Goal: Find specific page/section: Find specific page/section

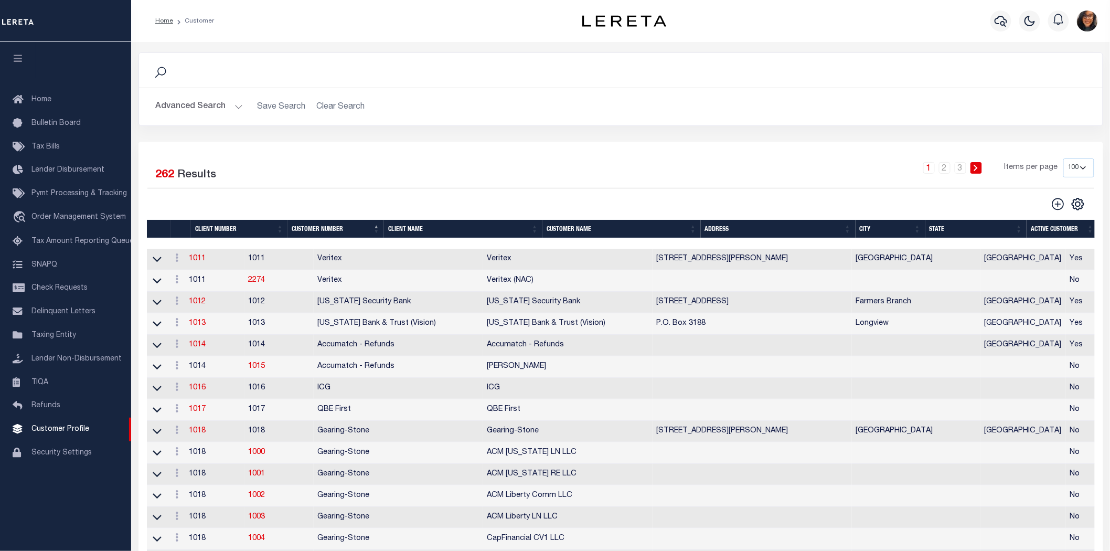
click at [239, 106] on h2 "Advanced Search Save Search Clear Search" at bounding box center [620, 107] width 947 height 20
click at [234, 101] on button "Advanced Search" at bounding box center [199, 107] width 87 height 20
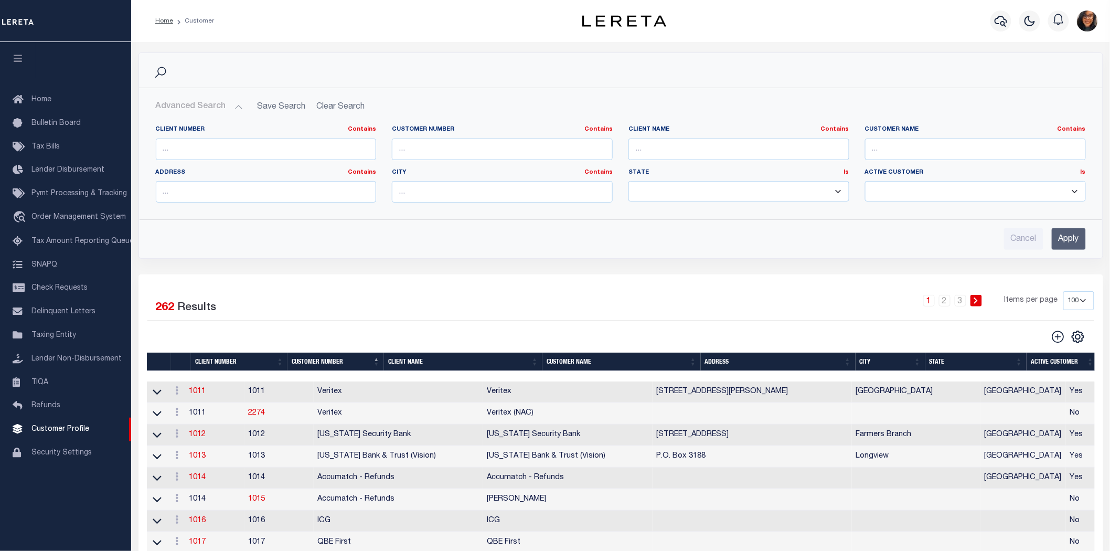
scroll to position [58, 0]
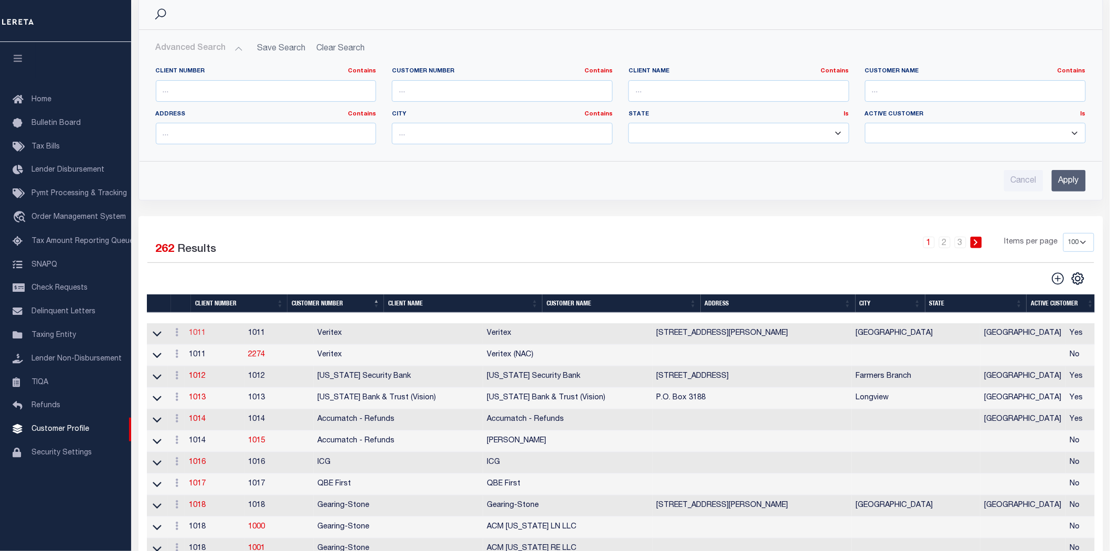
click at [197, 329] on link "1011" at bounding box center [197, 332] width 17 height 7
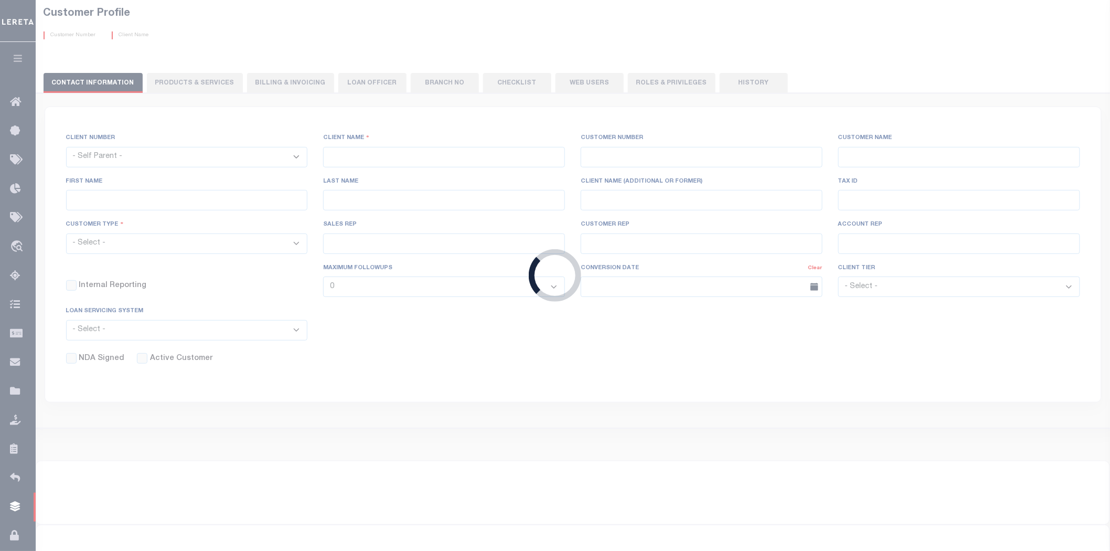
scroll to position [34, 0]
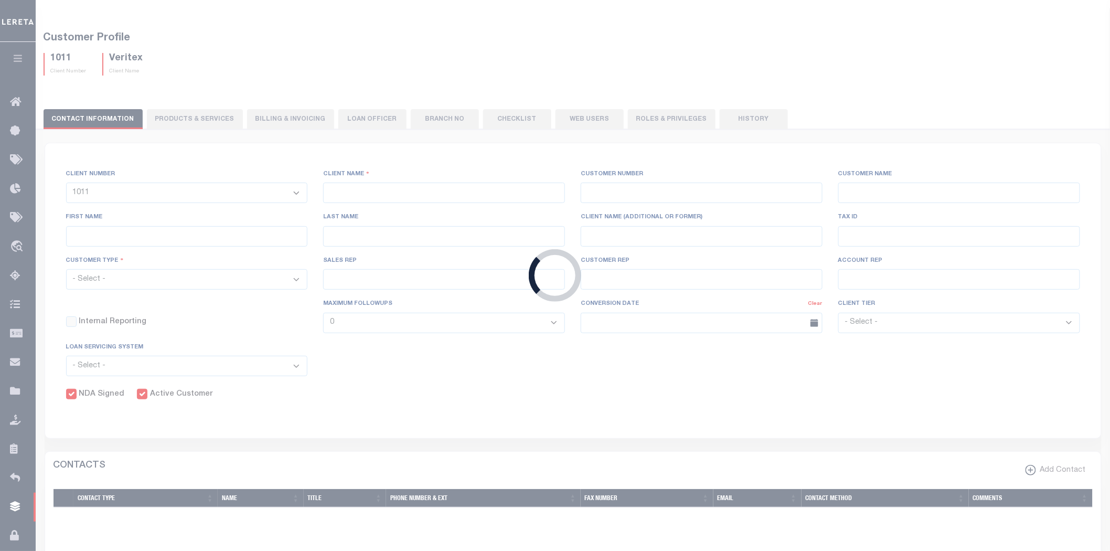
select select
type input "Veritex"
type input "1011"
type input "Veritex"
type input "Guy"
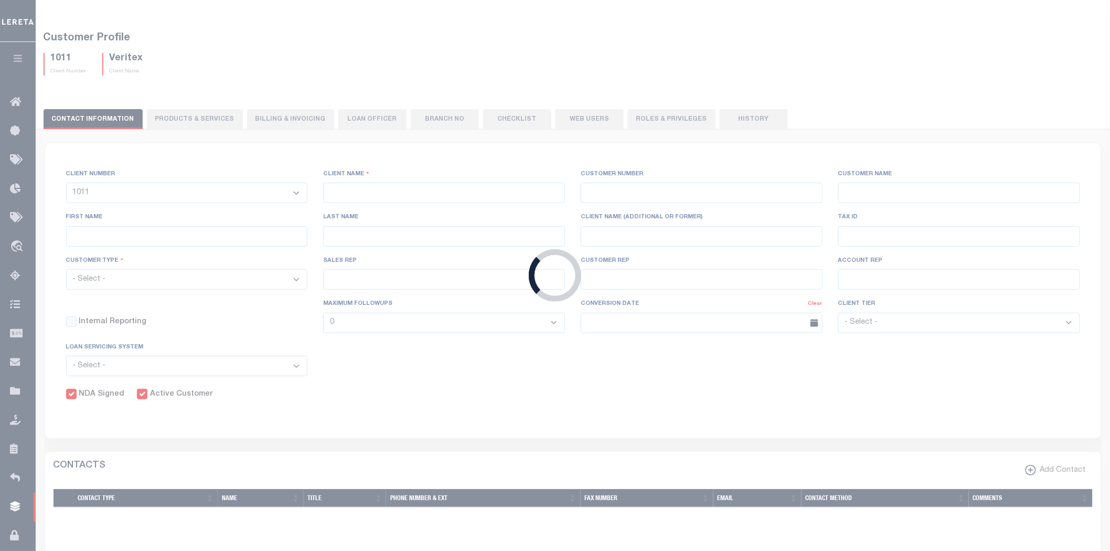
type input "Madison"
select select "Mixed Portfolio"
type input "[PERSON_NAME]"
type input "Beth Wiebe"
type input "11/17/2022"
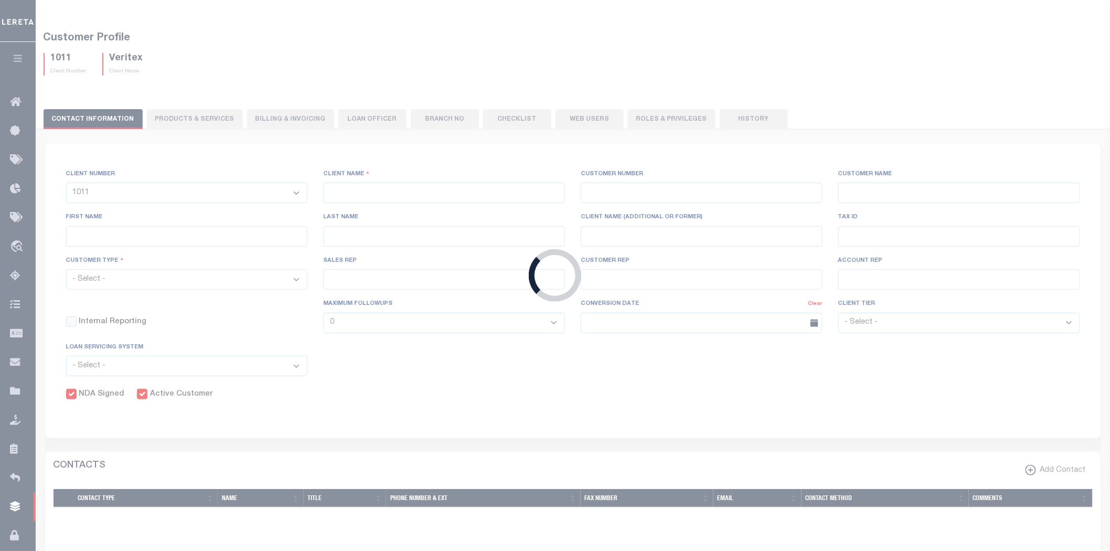
select select "Tier 3"
checkbox input "true"
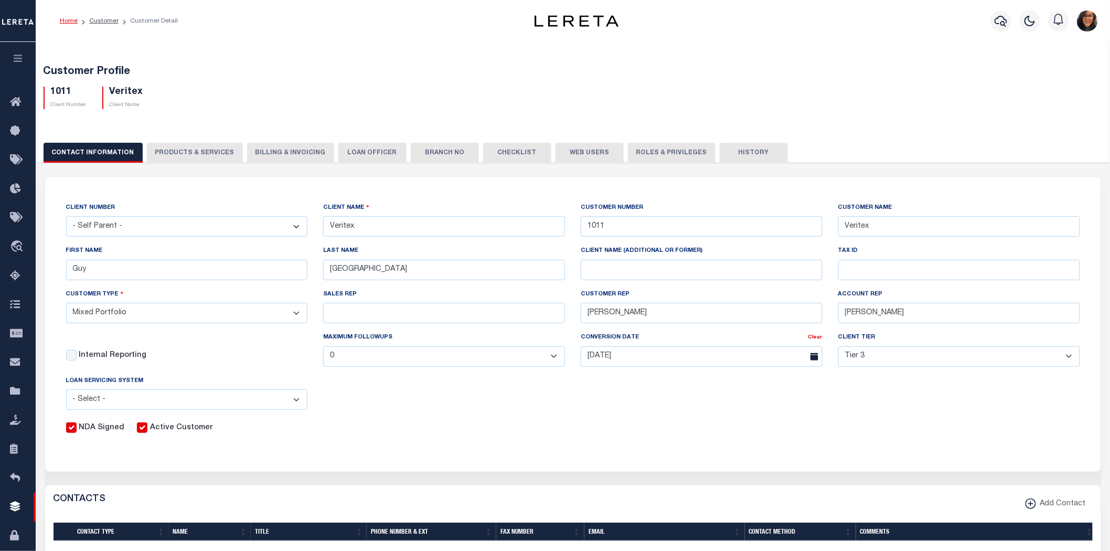
click at [510, 143] on button "Checklist" at bounding box center [517, 153] width 68 height 20
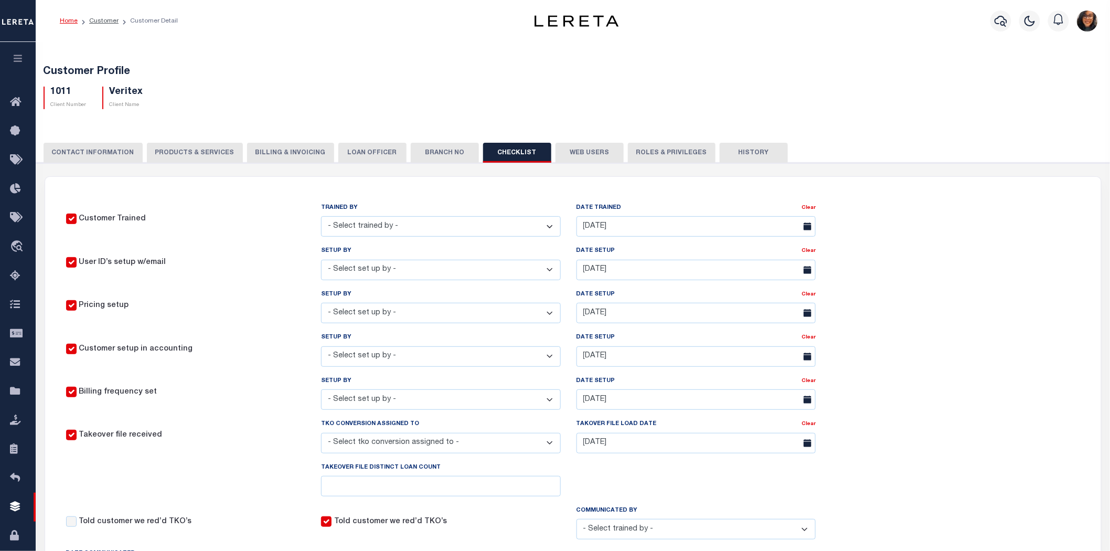
click at [65, 22] on link "Home" at bounding box center [69, 21] width 18 height 6
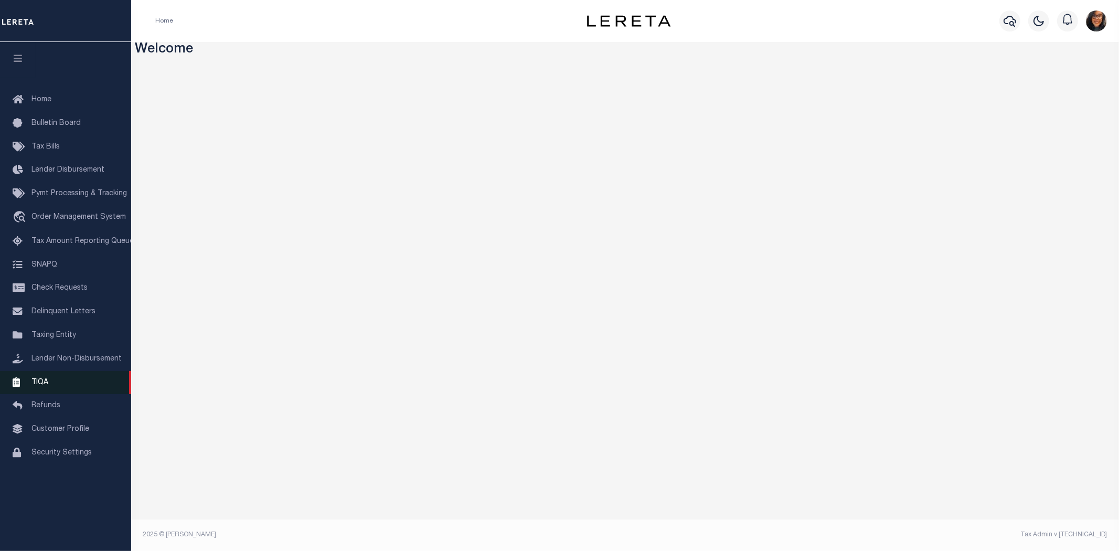
click at [40, 378] on span "TIQA" at bounding box center [39, 381] width 17 height 7
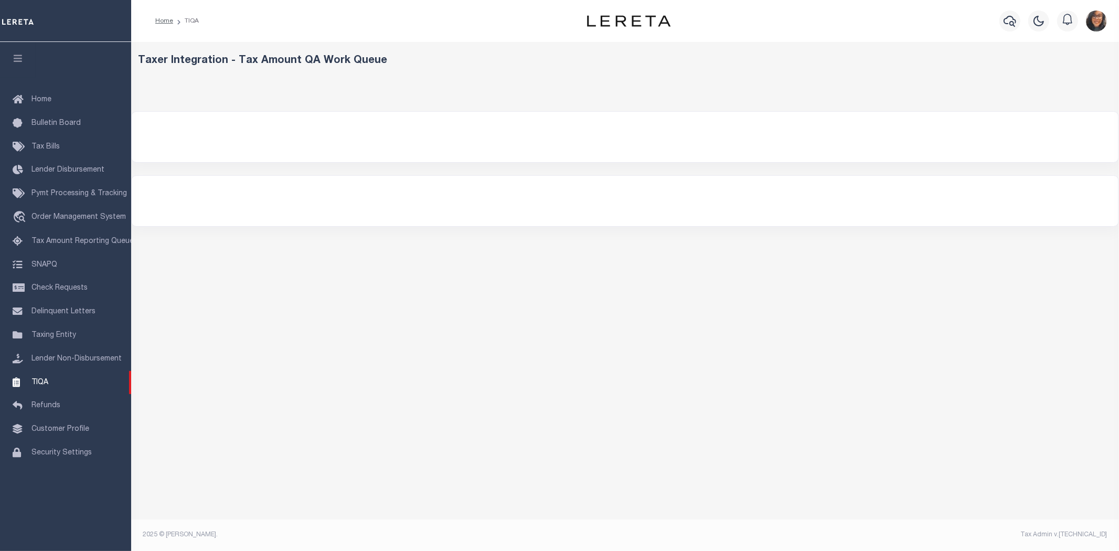
select select "200"
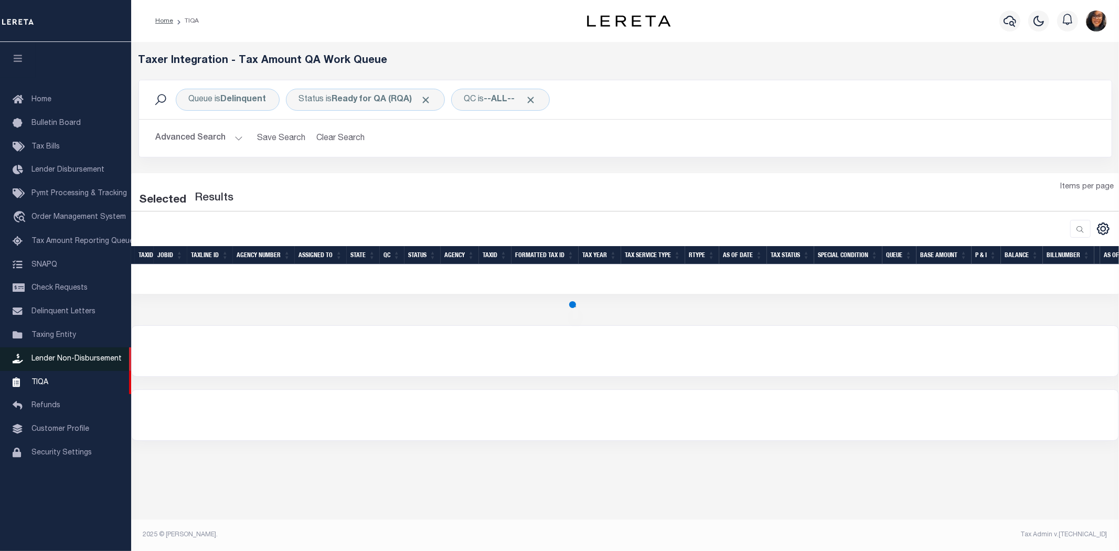
select select "200"
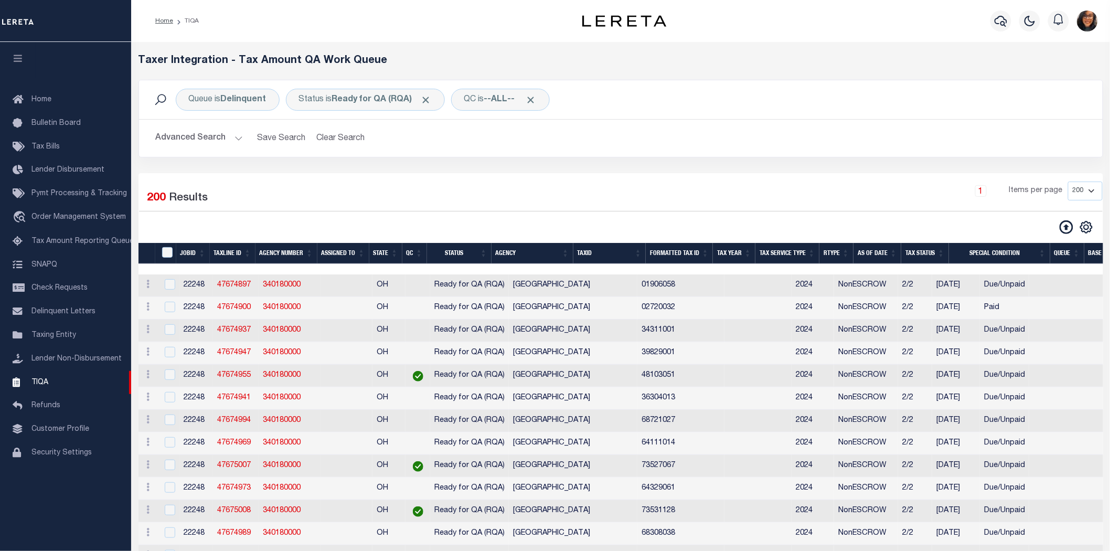
click at [232, 130] on button "Advanced Search" at bounding box center [199, 138] width 87 height 20
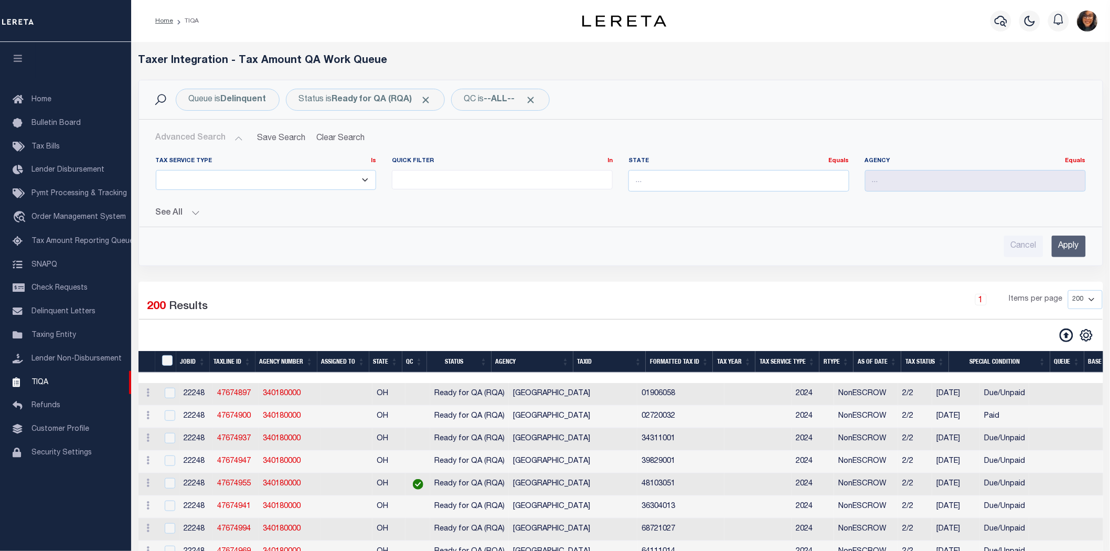
click at [192, 208] on button "See All" at bounding box center [621, 213] width 930 height 10
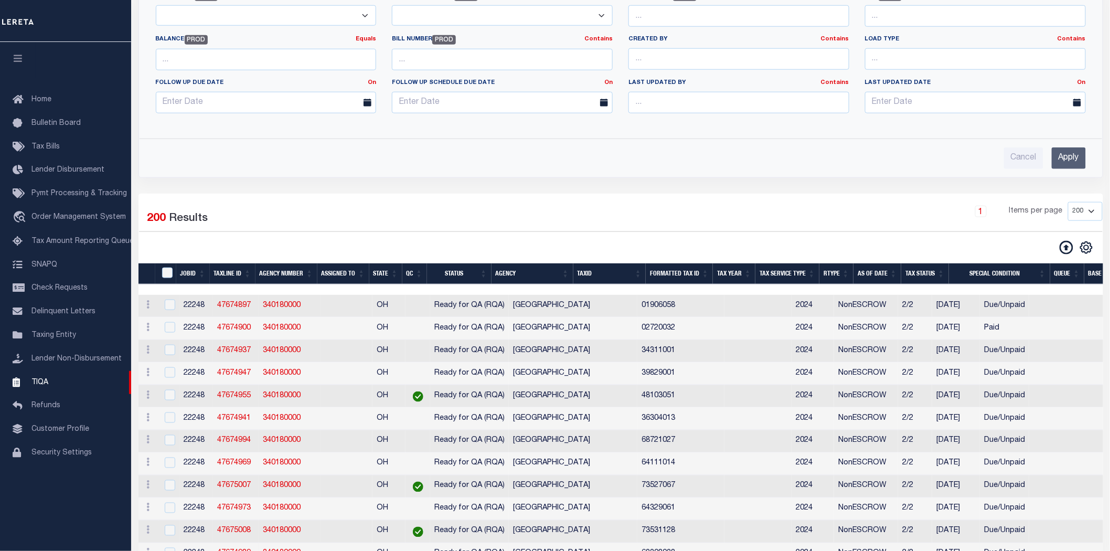
scroll to position [408, 0]
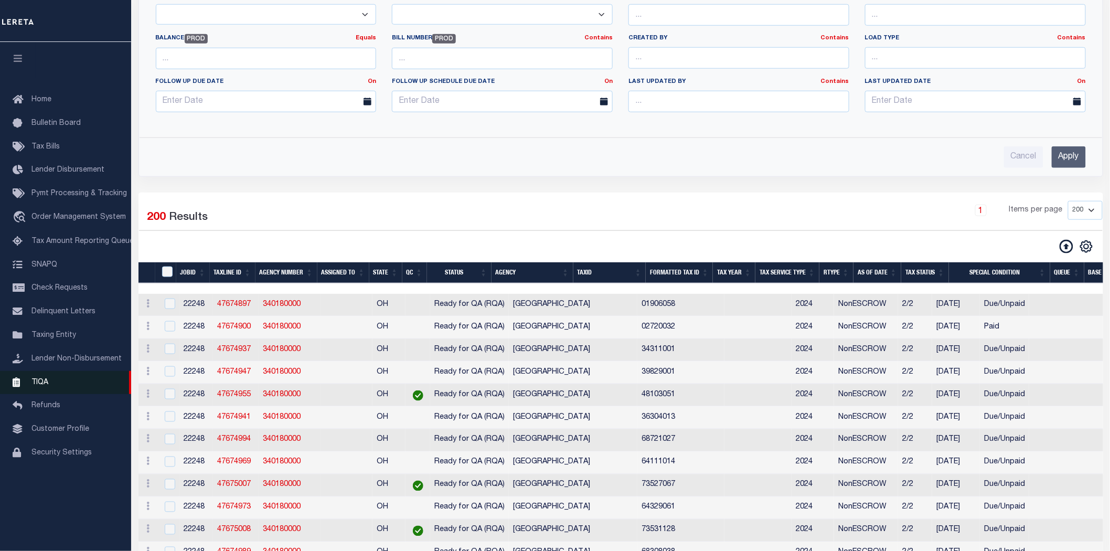
click at [67, 371] on link "TIQA" at bounding box center [65, 383] width 131 height 24
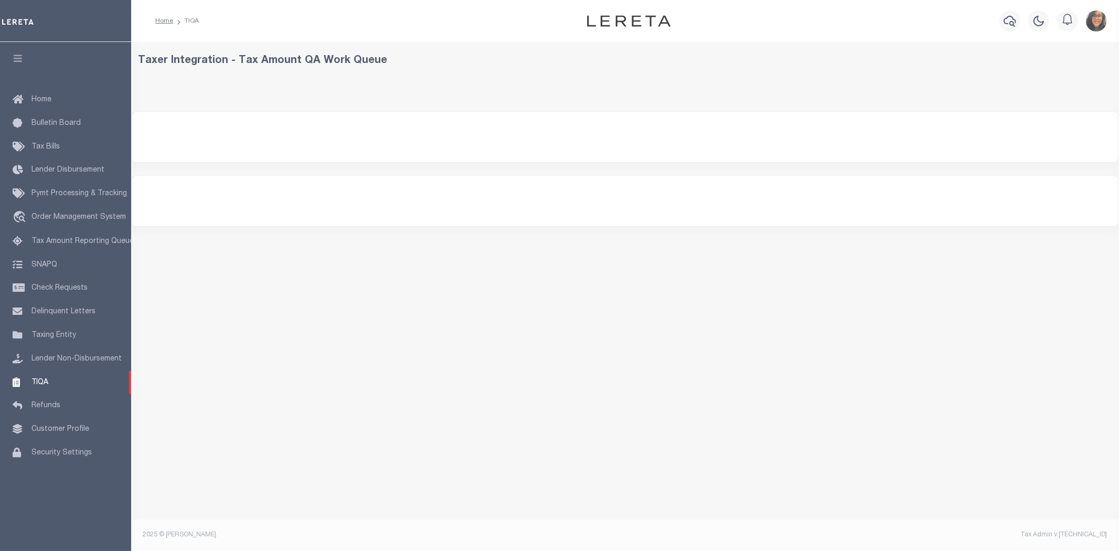
select select "200"
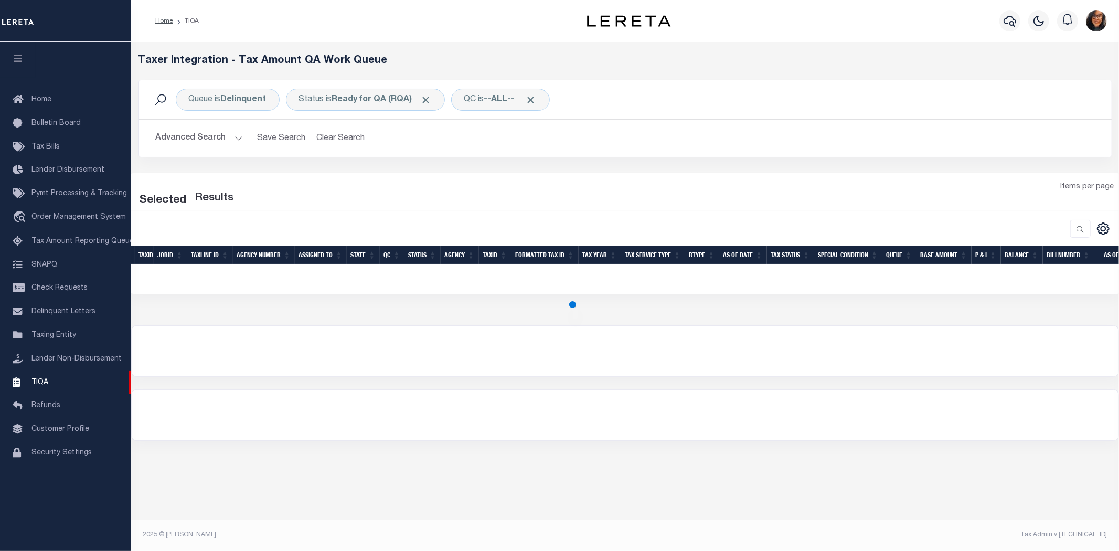
select select "200"
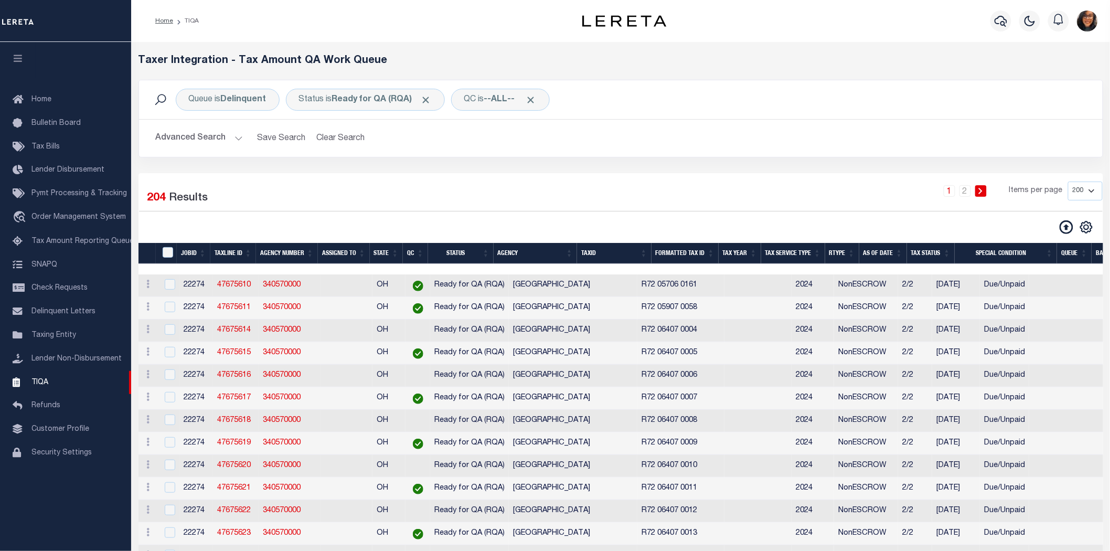
click at [852, 243] on th "RType" at bounding box center [842, 254] width 34 height 22
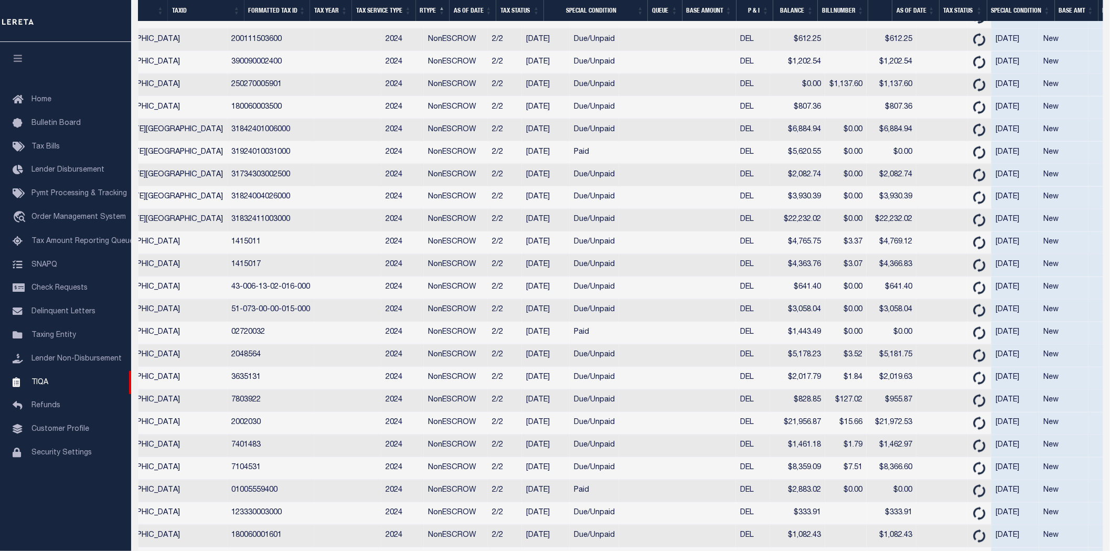
scroll to position [0, 410]
click at [43, 394] on link "Refunds" at bounding box center [65, 406] width 131 height 24
